Goal: Information Seeking & Learning: Learn about a topic

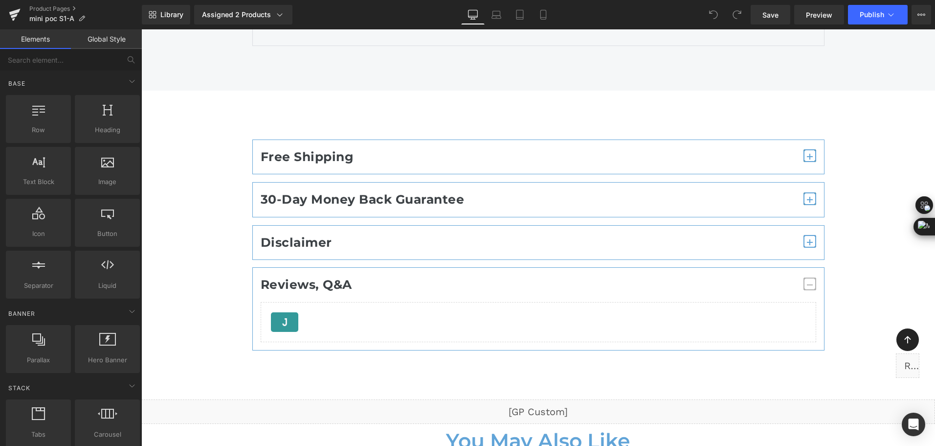
scroll to position [6457, 0]
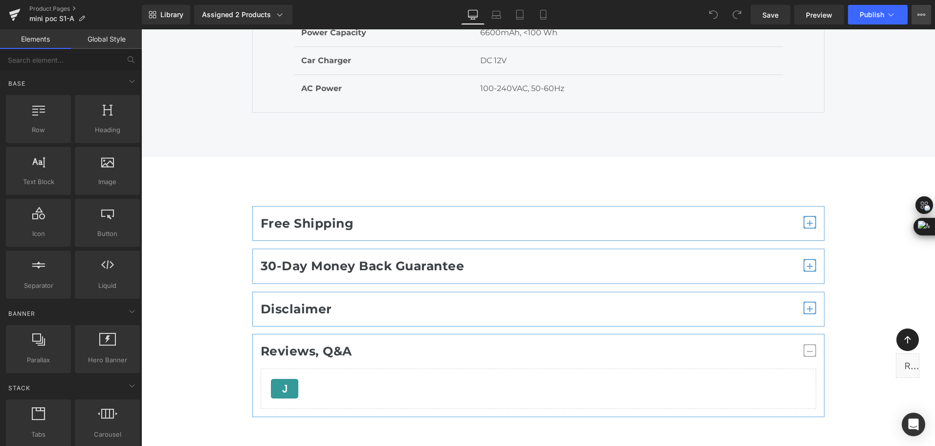
click at [930, 14] on button "View Live Page View with current Template Save Template to Library Schedule Pub…" at bounding box center [922, 15] width 20 height 20
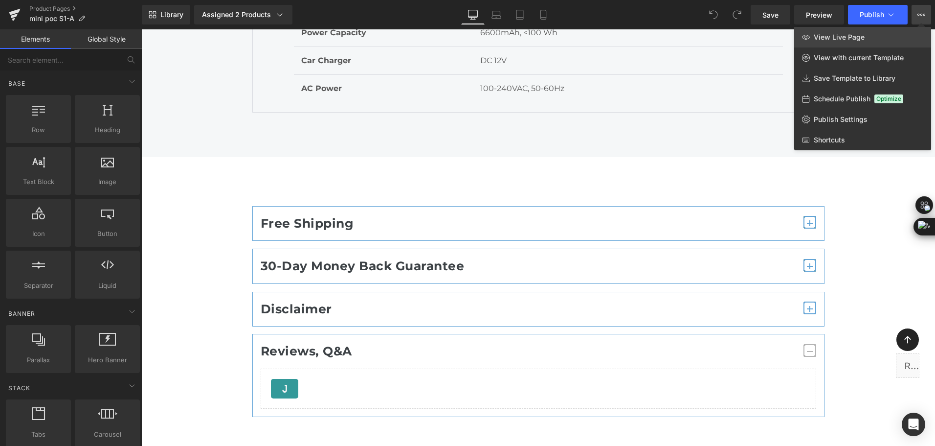
click at [856, 34] on span "View Live Page" at bounding box center [839, 37] width 51 height 9
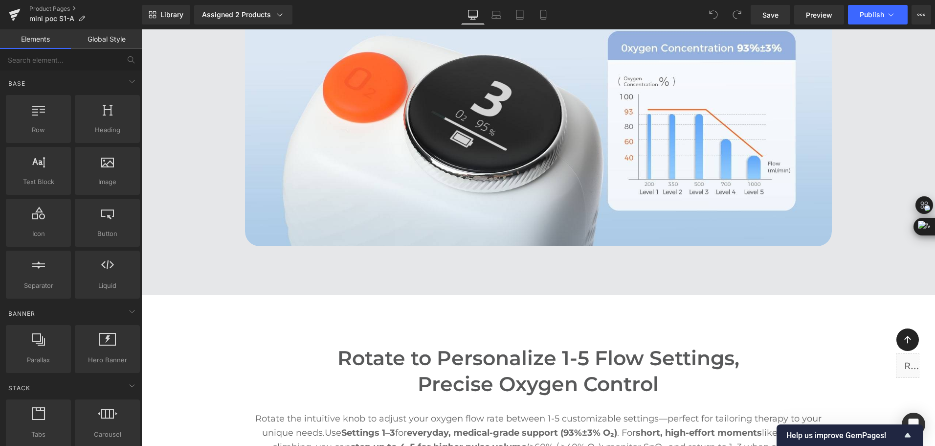
scroll to position [2495, 0]
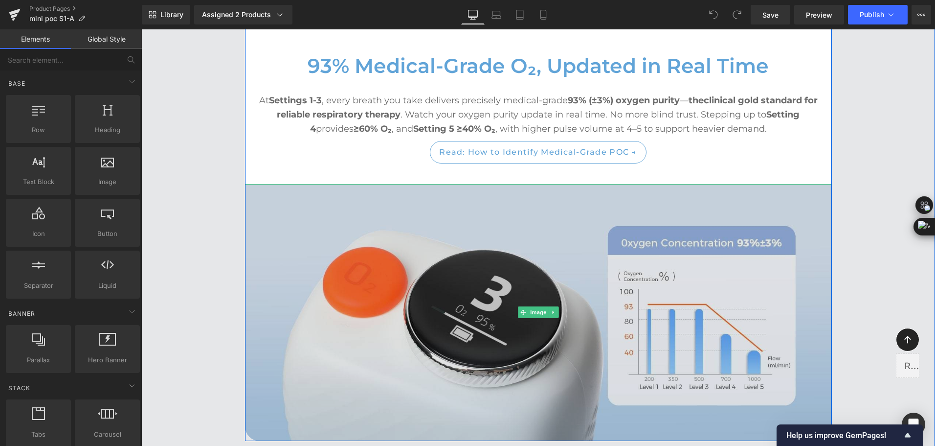
click at [354, 205] on img at bounding box center [538, 312] width 587 height 257
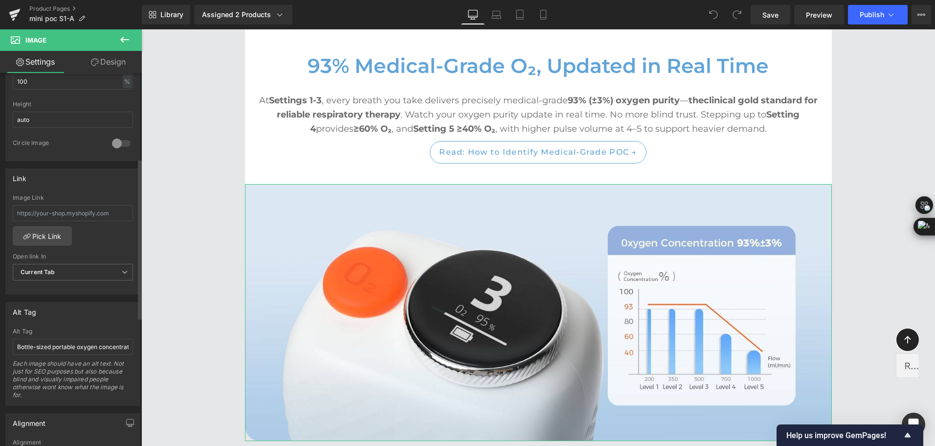
scroll to position [342, 0]
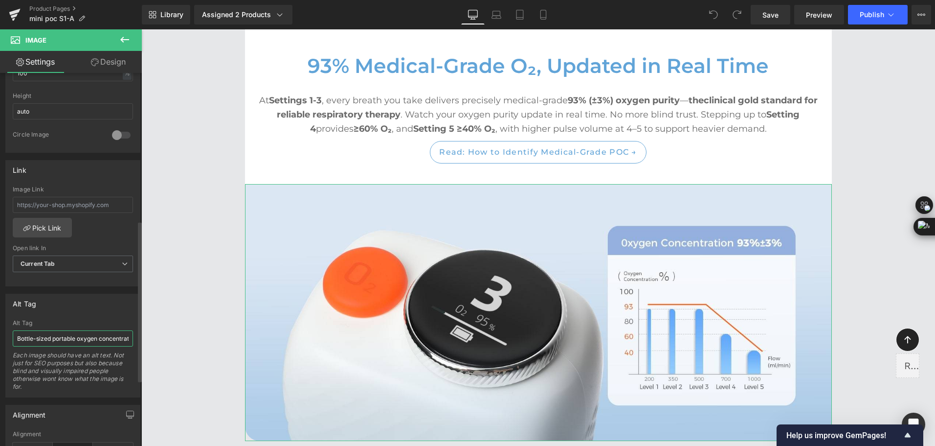
click at [55, 335] on input "Bottle-sized portable oxygen concentrator next to a 1-liter water bottle, showi…" at bounding box center [73, 338] width 120 height 16
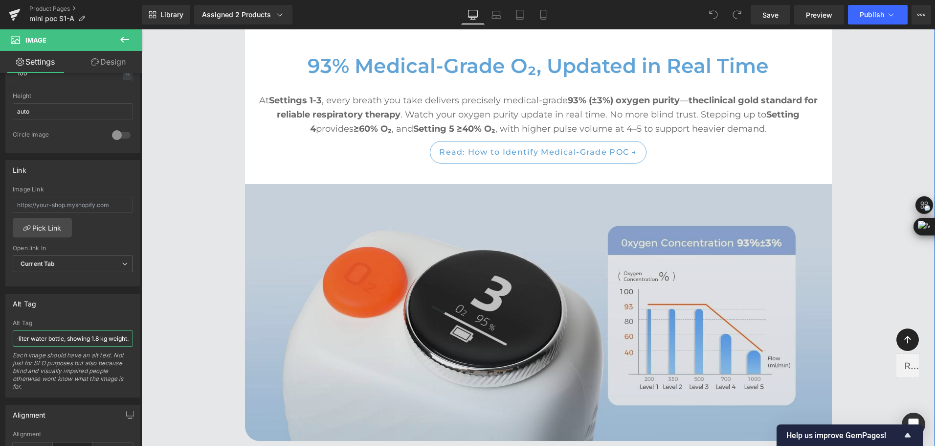
drag, startPoint x: 158, startPoint y: 367, endPoint x: 243, endPoint y: 351, distance: 86.6
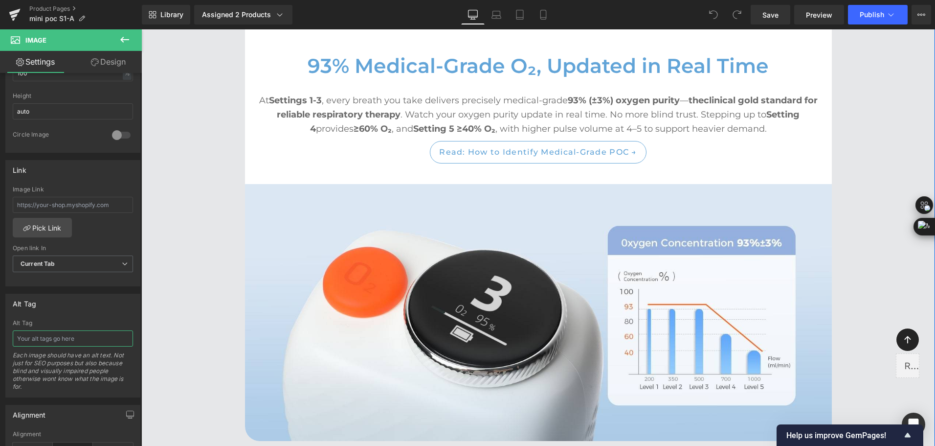
scroll to position [0, 0]
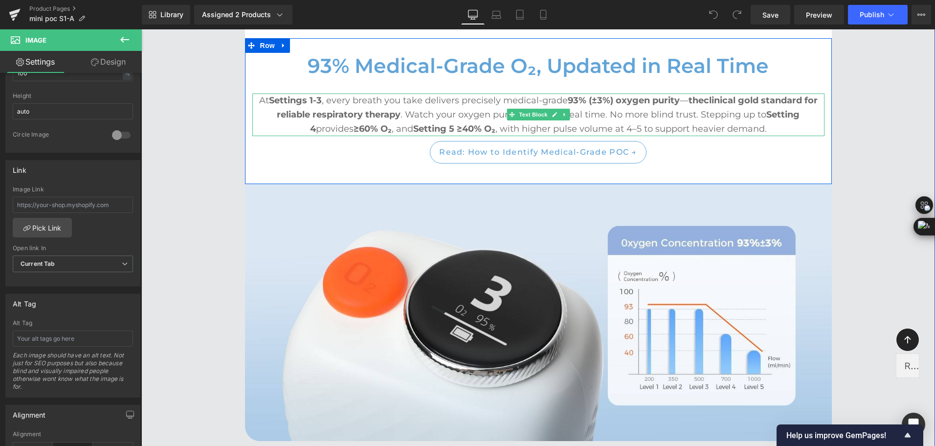
click at [270, 108] on p "At Settings 1-3 , every breath you take delivers precisely medical-grade 93% (±…" at bounding box center [538, 114] width 572 height 42
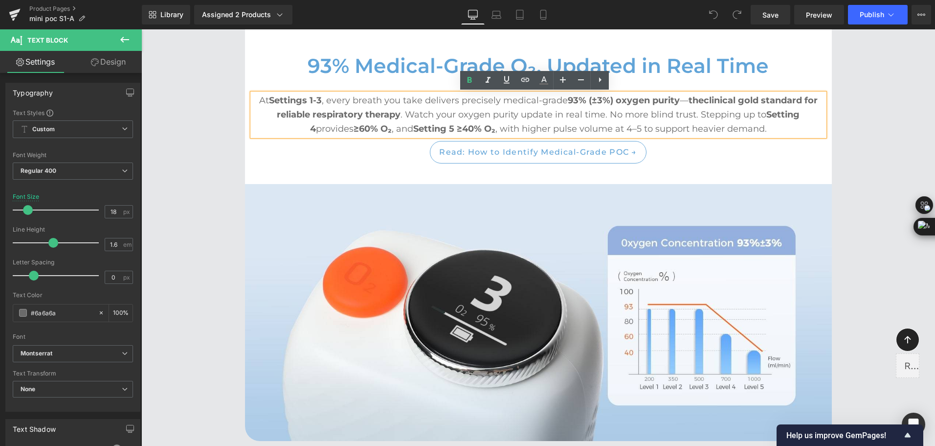
click at [269, 100] on strong "Settings 1-3" at bounding box center [295, 100] width 53 height 11
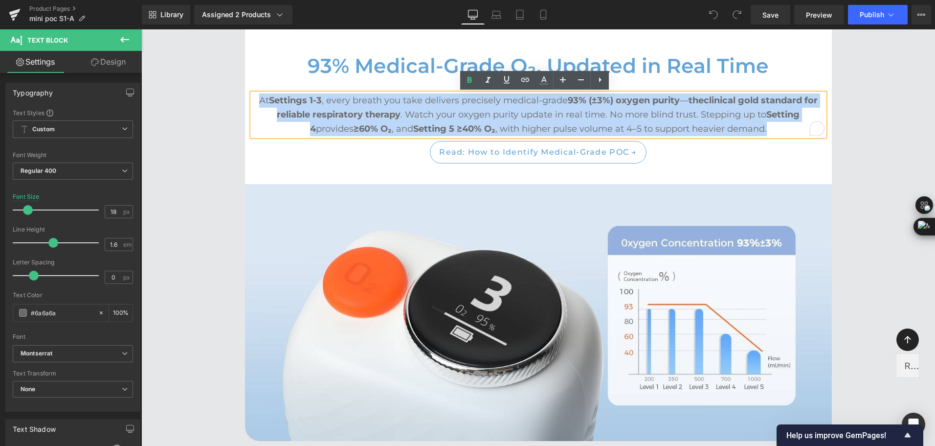
drag, startPoint x: 252, startPoint y: 100, endPoint x: 766, endPoint y: 126, distance: 514.3
click at [766, 126] on p "At Settings 1-3 , every breath you take delivers precisely medical-grade 93% (±…" at bounding box center [538, 114] width 572 height 42
copy p "At Settings 1-3 , every breath you take delivers precisely medical-grade 93% (±…"
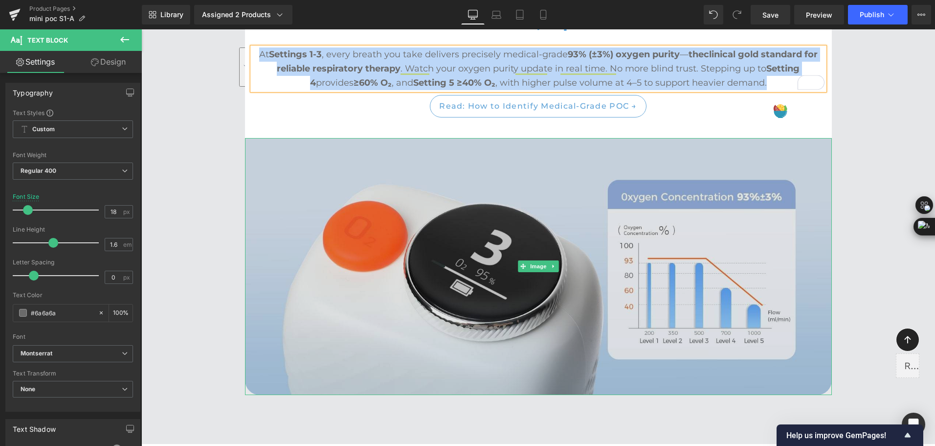
scroll to position [2544, 0]
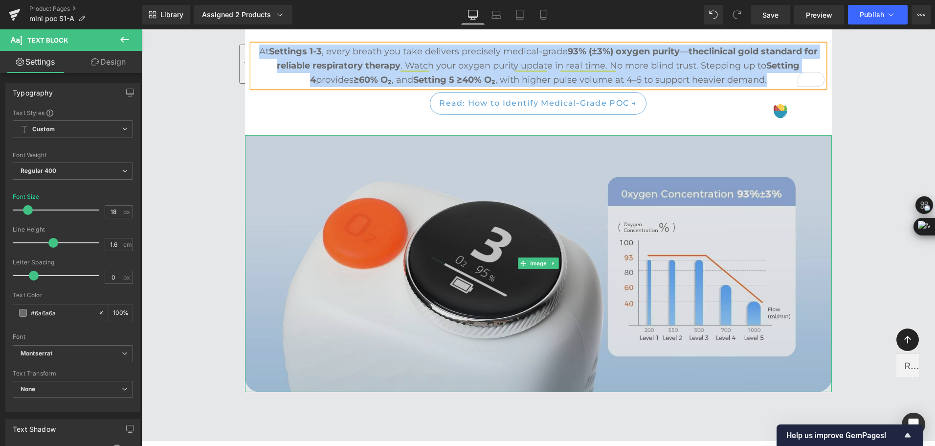
click at [475, 248] on img at bounding box center [538, 263] width 587 height 257
